Goal: Navigation & Orientation: Find specific page/section

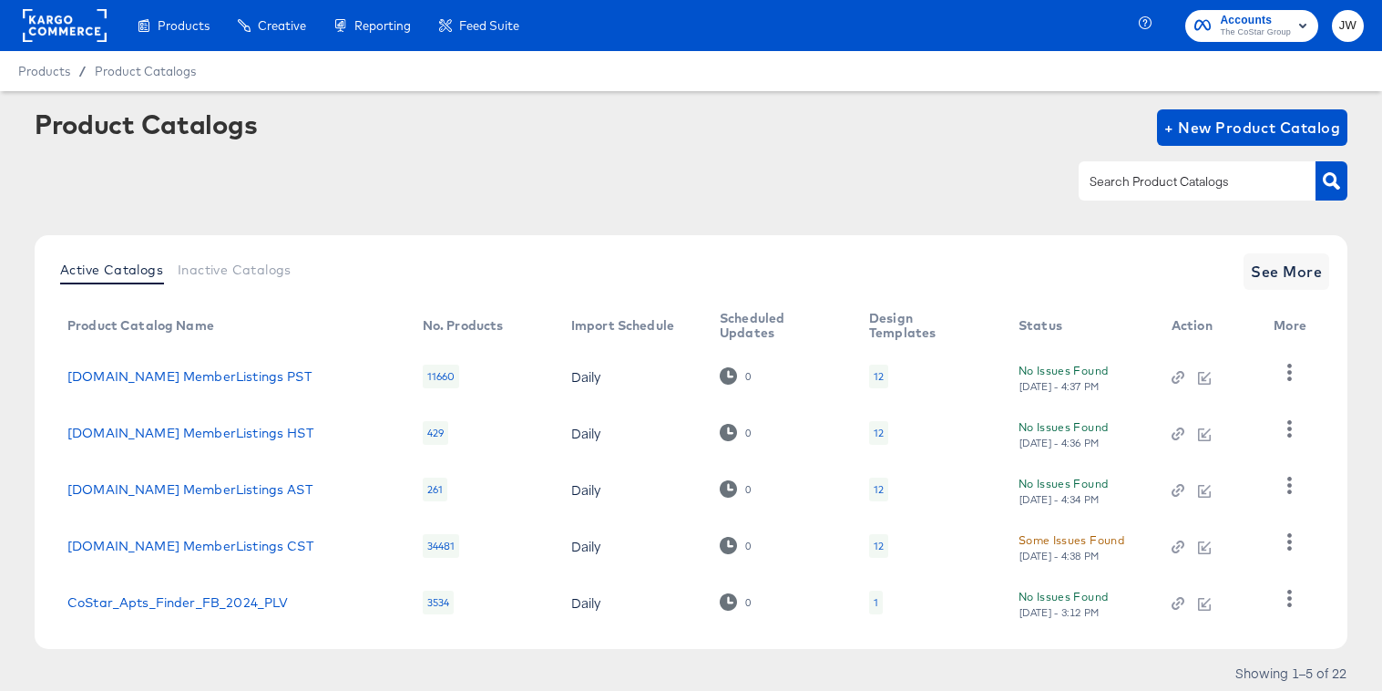
click at [41, 19] on rect at bounding box center [65, 25] width 84 height 33
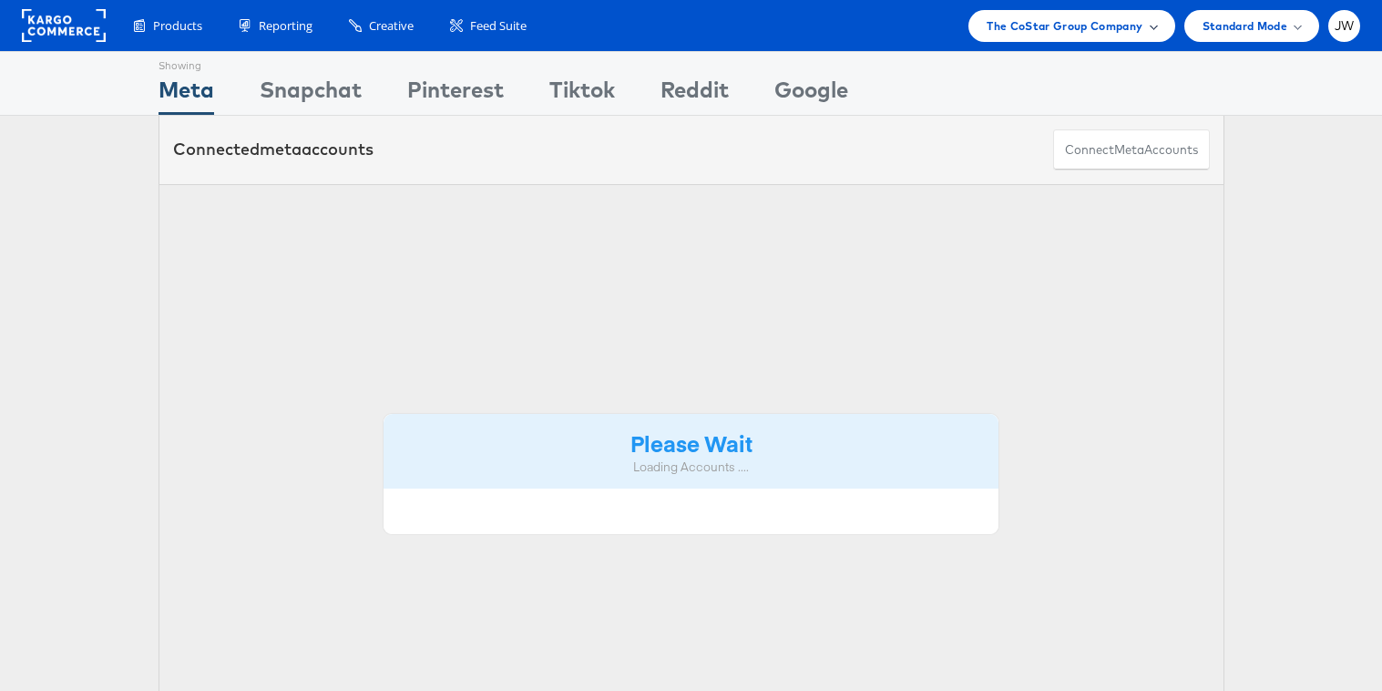
click at [1047, 34] on span "The CoStar Group Company" at bounding box center [1065, 25] width 156 height 19
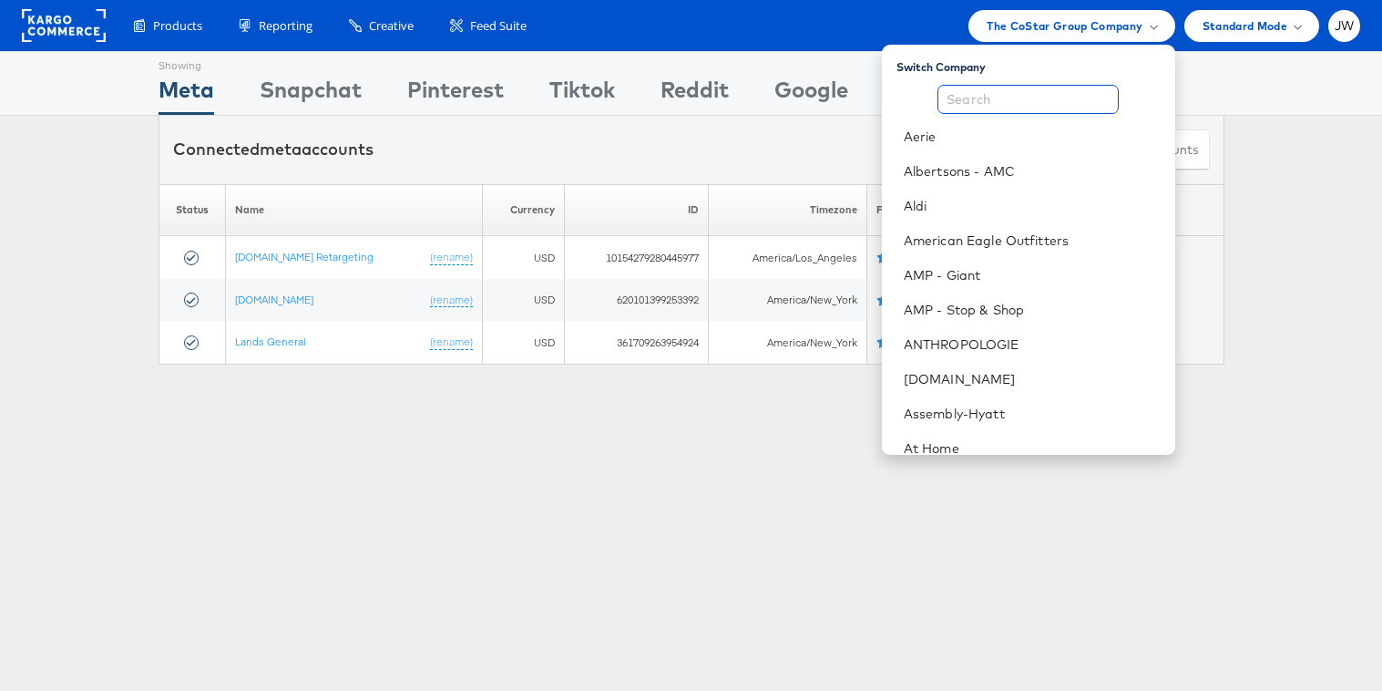
click at [1028, 94] on input "text" at bounding box center [1027, 99] width 181 height 29
click at [994, 201] on link "Aldi" at bounding box center [1032, 206] width 257 height 18
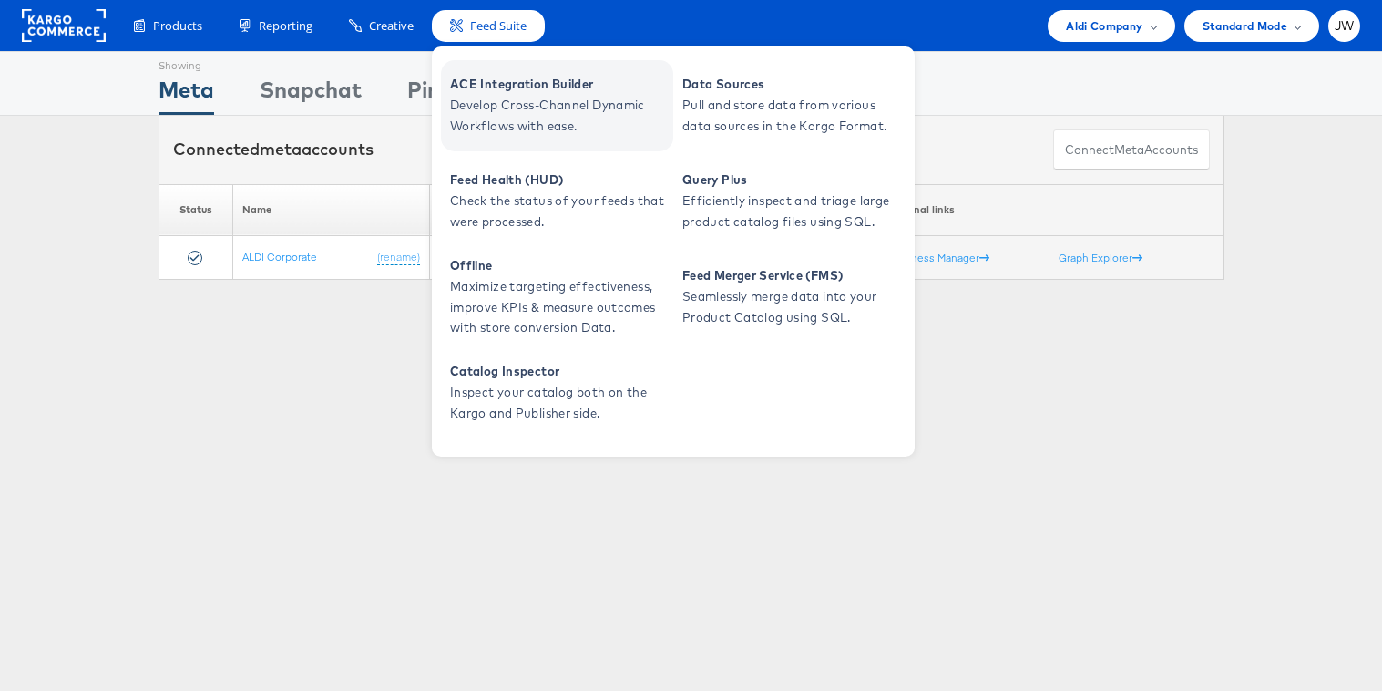
click at [502, 87] on span "ACE Integration Builder" at bounding box center [559, 84] width 219 height 21
